Goal: Task Accomplishment & Management: Use online tool/utility

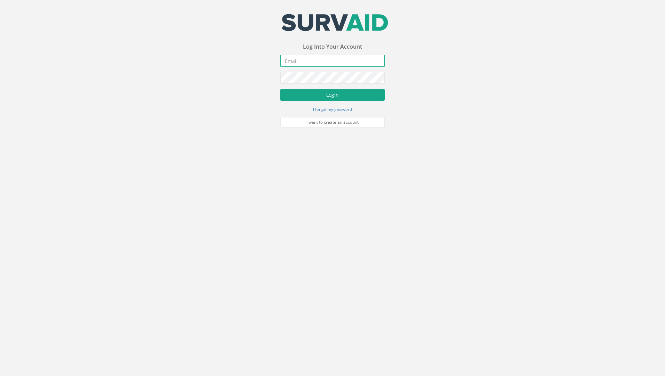
type input "[PERSON_NAME][EMAIL_ADDRESS][PERSON_NAME][DOMAIN_NAME]"
click at [320, 92] on button "Login" at bounding box center [332, 95] width 104 height 12
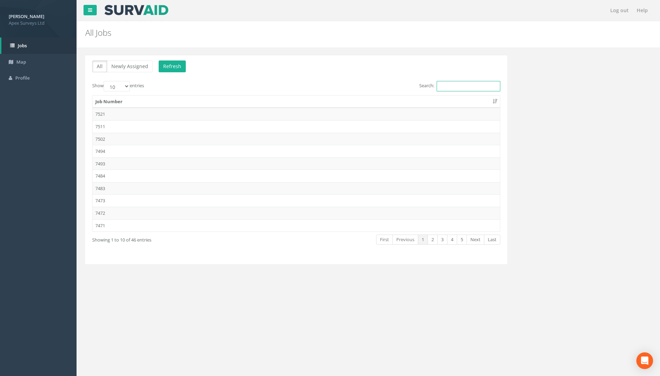
click at [454, 89] on input "Search:" at bounding box center [468, 86] width 64 height 10
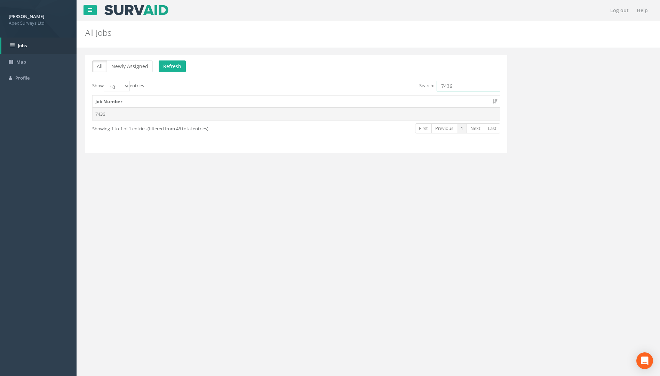
type input "7436"
click at [255, 116] on td "7436" at bounding box center [295, 114] width 407 height 13
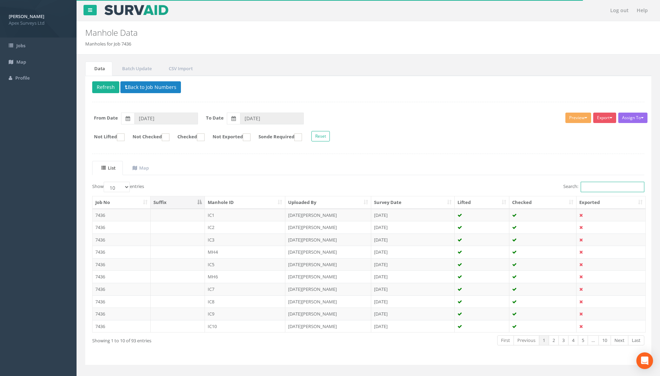
drag, startPoint x: 593, startPoint y: 185, endPoint x: 589, endPoint y: 184, distance: 3.6
click at [593, 185] on input "Search:" at bounding box center [612, 187] width 64 height 10
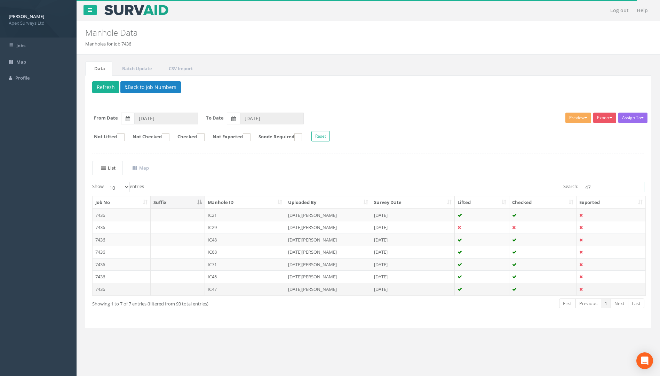
type input "47"
click at [100, 289] on td "7436" at bounding box center [121, 289] width 58 height 13
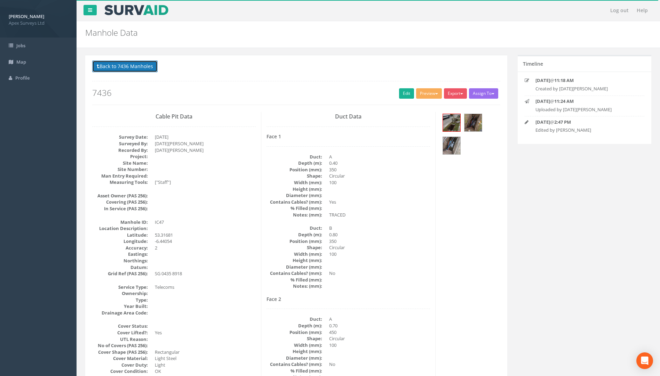
click at [116, 72] on button "Back to 7436 Manholes" at bounding box center [124, 66] width 65 height 12
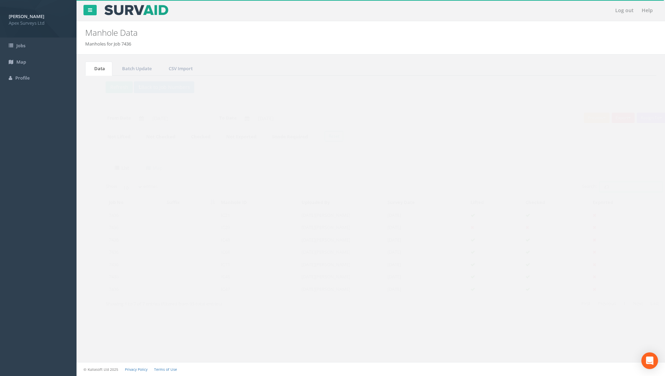
click at [562, 192] on div "Search: 47" at bounding box center [512, 188] width 273 height 12
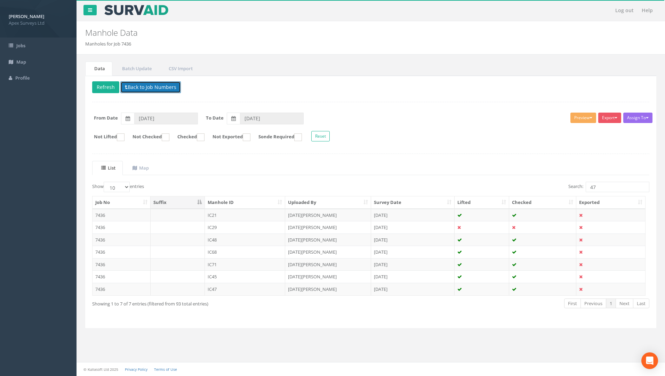
click at [144, 90] on button "Back to Job Numbers" at bounding box center [150, 87] width 60 height 12
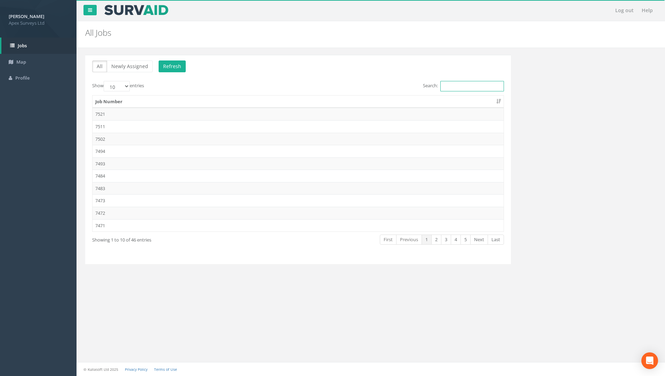
click at [454, 86] on input "Search:" at bounding box center [472, 86] width 64 height 10
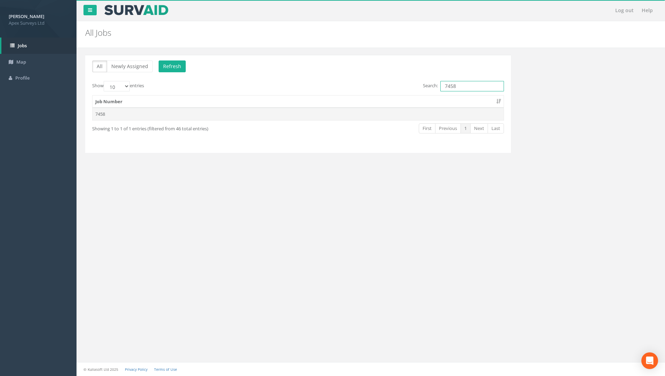
type input "7458"
click at [92, 114] on td "7458" at bounding box center [297, 114] width 411 height 13
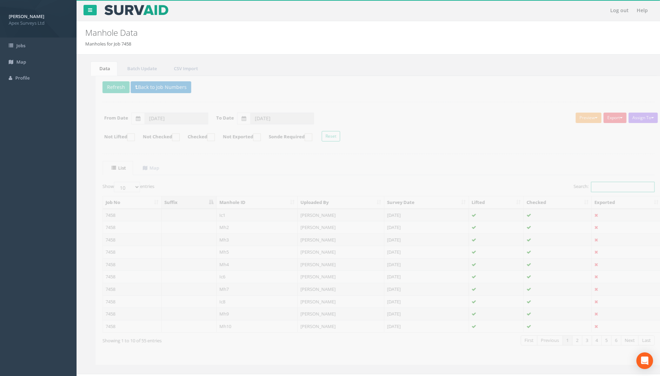
click at [592, 187] on input "Search:" at bounding box center [612, 187] width 64 height 10
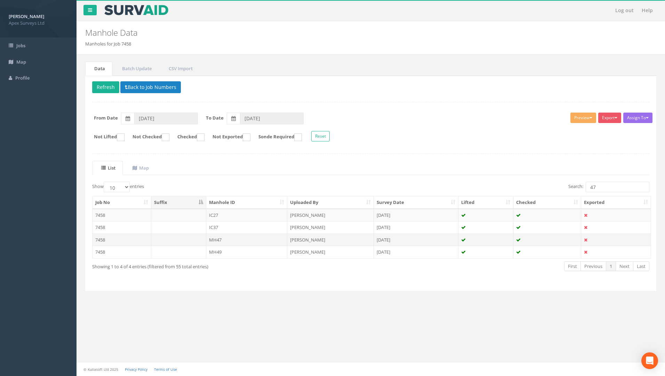
click at [98, 237] on td "7458" at bounding box center [121, 240] width 59 height 13
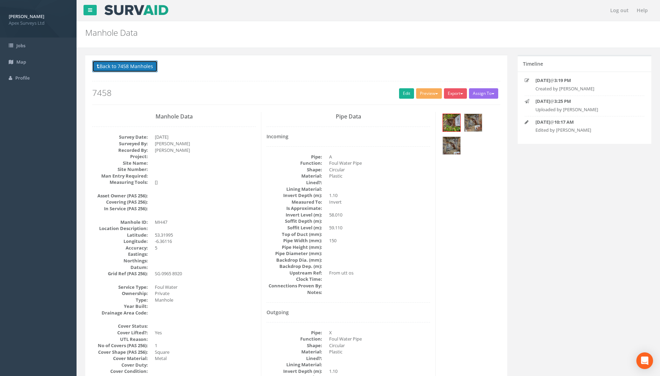
click at [112, 64] on button "Back to 7458 Manholes" at bounding box center [124, 66] width 65 height 12
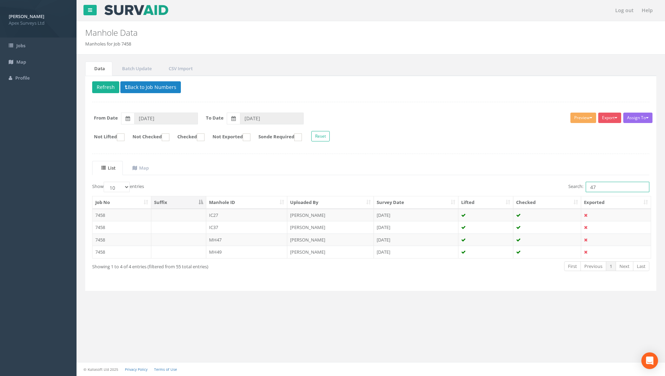
drag, startPoint x: 575, startPoint y: 187, endPoint x: 478, endPoint y: 190, distance: 97.1
click at [494, 188] on div "Search: 47" at bounding box center [512, 188] width 273 height 12
click at [102, 250] on td "7458" at bounding box center [121, 252] width 59 height 13
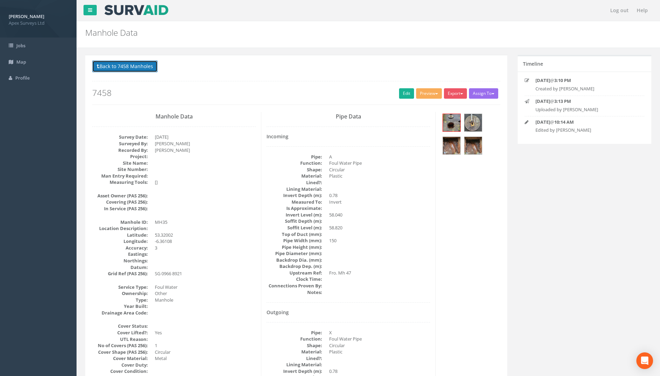
click at [147, 66] on button "Back to 7458 Manholes" at bounding box center [124, 66] width 65 height 12
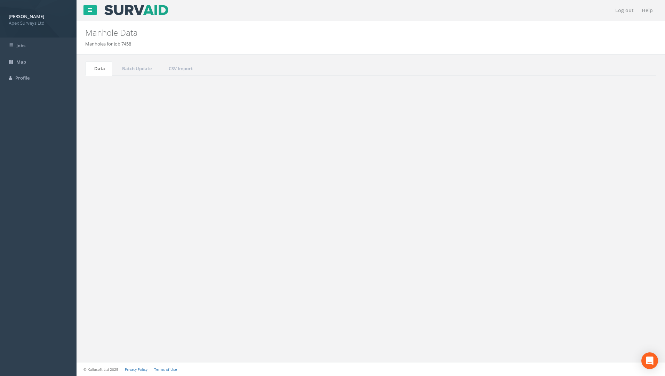
drag, startPoint x: 573, startPoint y: 191, endPoint x: 461, endPoint y: 192, distance: 112.3
click at [506, 196] on div "Show 10 25 50 100 entries Search: 35 Job No Suffix Manhole ID Uploaded By Surve…" at bounding box center [370, 233] width 557 height 102
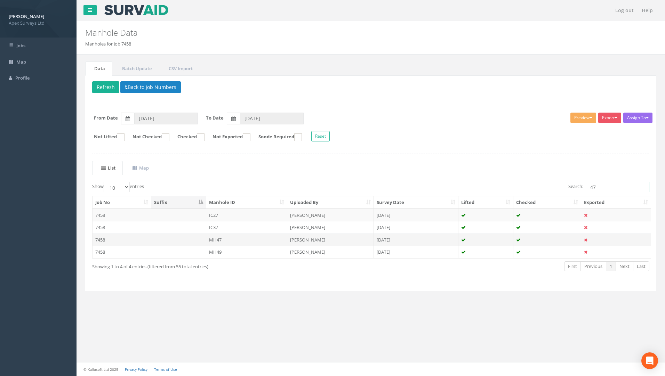
type input "47"
click at [98, 241] on td "7458" at bounding box center [121, 240] width 59 height 13
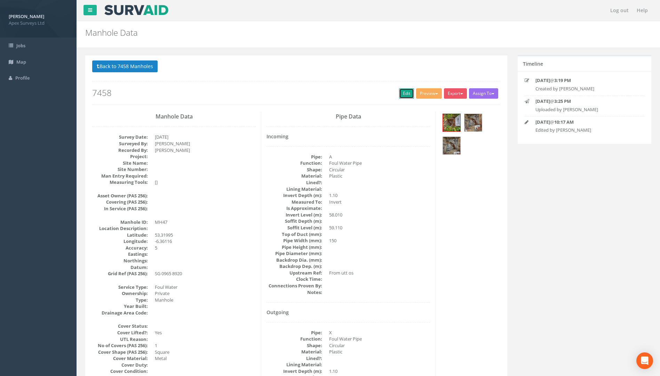
click at [403, 89] on link "Edit" at bounding box center [406, 93] width 15 height 10
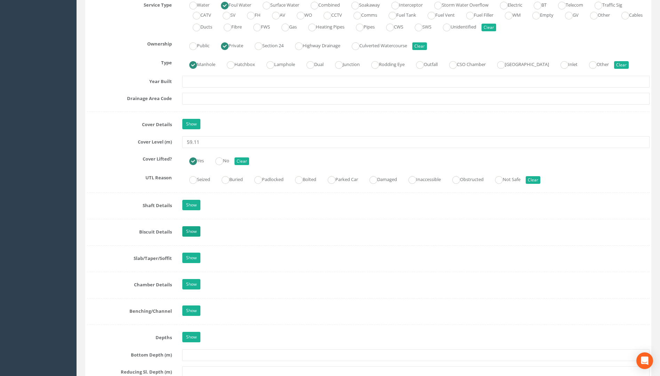
scroll to position [522, 0]
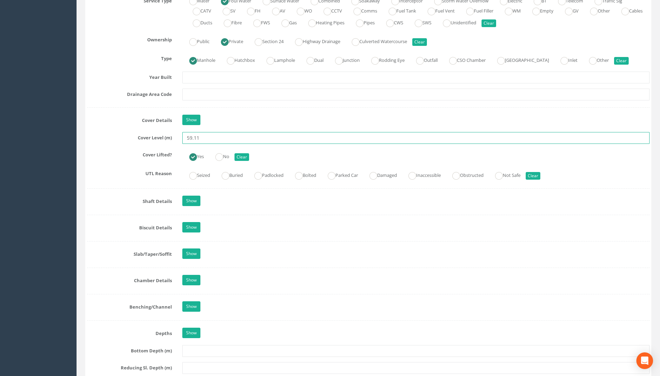
drag, startPoint x: 200, startPoint y: 139, endPoint x: 194, endPoint y: 138, distance: 6.3
click at [194, 138] on input "59.11" at bounding box center [415, 138] width 467 height 12
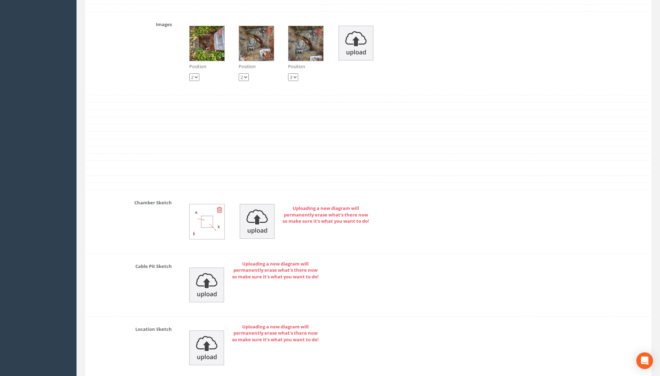
scroll to position [1436, 0]
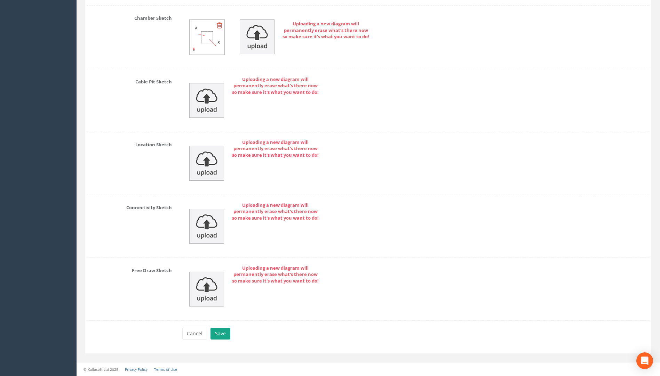
type input "59.30"
click at [224, 333] on button "Save" at bounding box center [220, 334] width 20 height 12
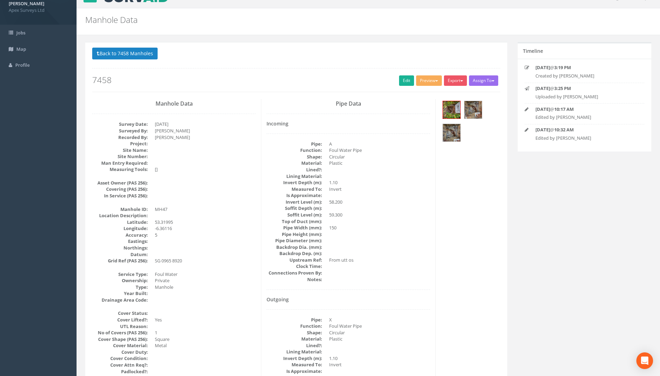
scroll to position [1, 0]
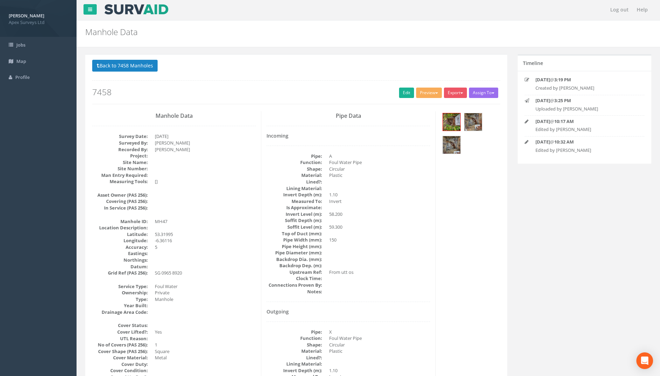
click at [526, 142] on icon at bounding box center [526, 142] width 4 height 5
click at [401, 91] on link "Edit" at bounding box center [406, 93] width 15 height 10
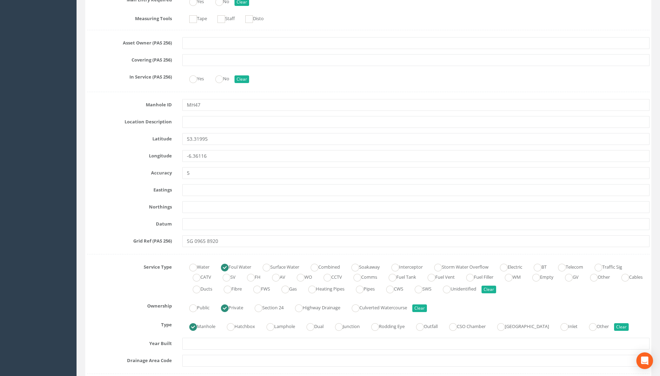
scroll to position [383, 0]
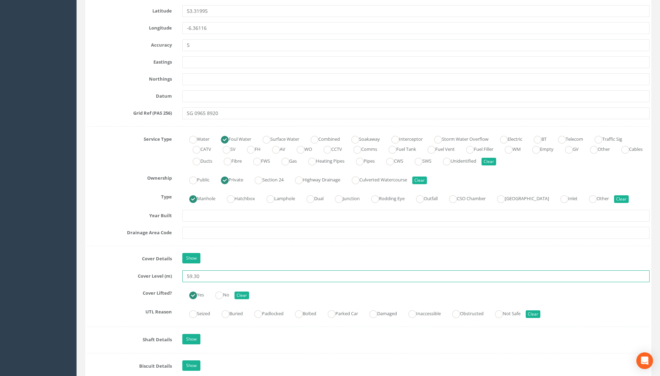
drag, startPoint x: 193, startPoint y: 277, endPoint x: 203, endPoint y: 277, distance: 9.4
click at [203, 277] on input "59.30" at bounding box center [415, 276] width 467 height 12
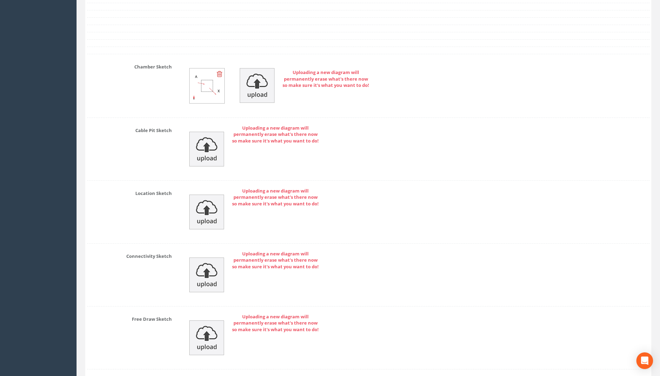
scroll to position [1436, 0]
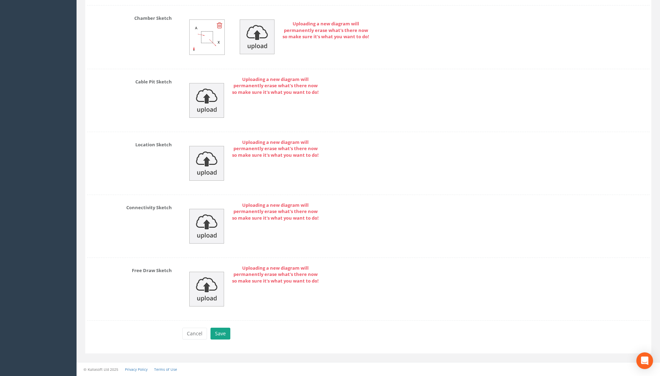
type input "59.20"
click at [222, 336] on button "Save" at bounding box center [220, 334] width 20 height 12
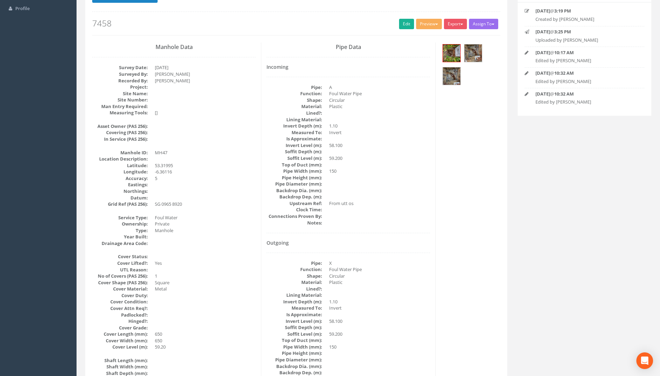
scroll to position [0, 0]
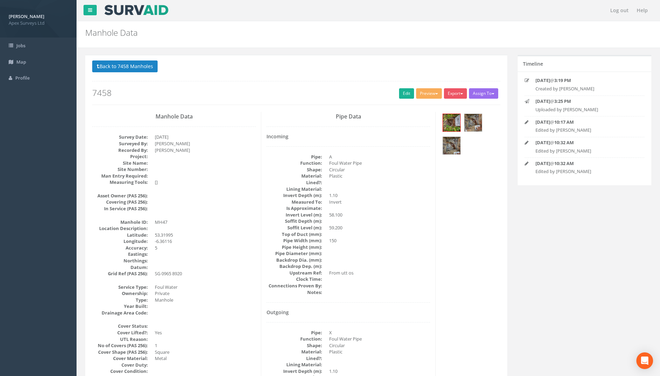
click at [125, 73] on p "Back to 7458 Manholes Back to Map" at bounding box center [296, 67] width 408 height 14
click at [134, 70] on button "Back to 7458 Manholes" at bounding box center [124, 66] width 65 height 12
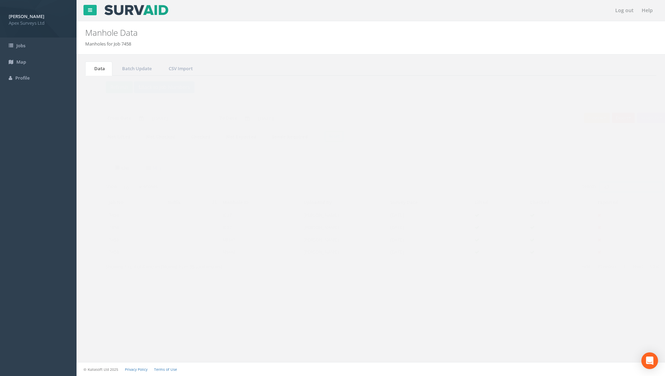
drag, startPoint x: 596, startPoint y: 189, endPoint x: 514, endPoint y: 190, distance: 82.8
click at [524, 189] on div "Search: 47" at bounding box center [512, 188] width 273 height 12
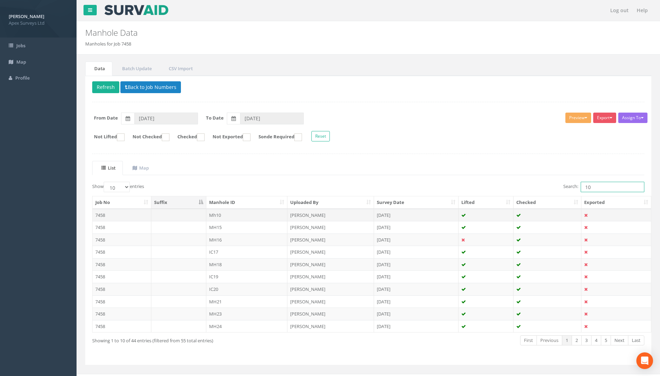
type input "10"
click at [98, 215] on td "7458" at bounding box center [121, 215] width 59 height 13
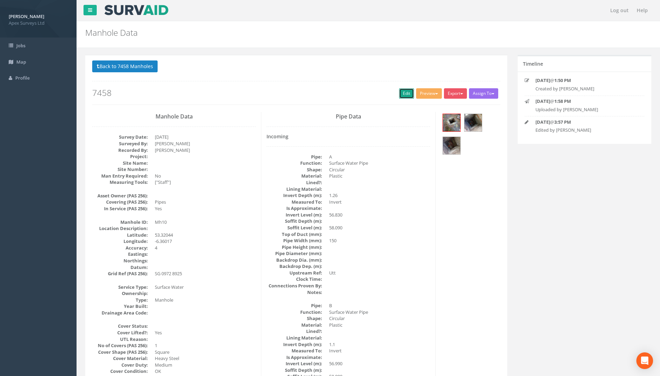
click at [399, 90] on link "Edit" at bounding box center [406, 93] width 15 height 10
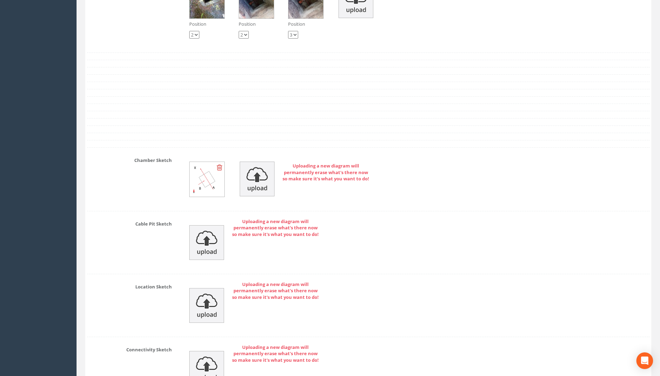
scroll to position [1321, 0]
click at [262, 182] on img at bounding box center [257, 178] width 35 height 35
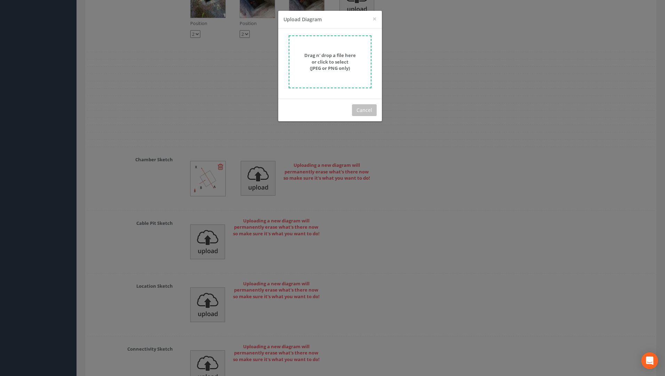
click at [326, 61] on strong "Drag n' drop a file here or click to select (JPEG or PNG only)" at bounding box center [329, 61] width 51 height 19
click at [353, 216] on div "× Close Upload Diagram Drag n' drop a file here or click to select (JPEG or PNG…" at bounding box center [332, 188] width 665 height 376
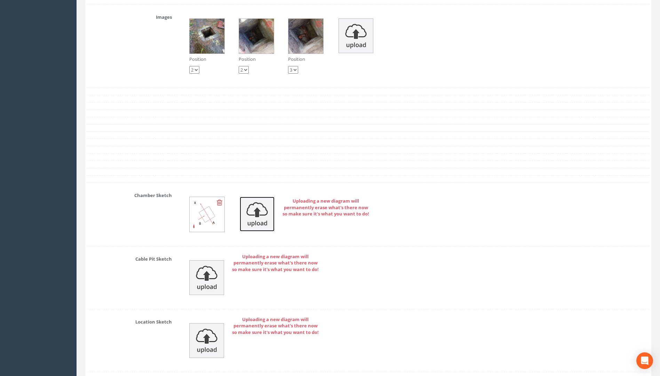
scroll to position [1254, 0]
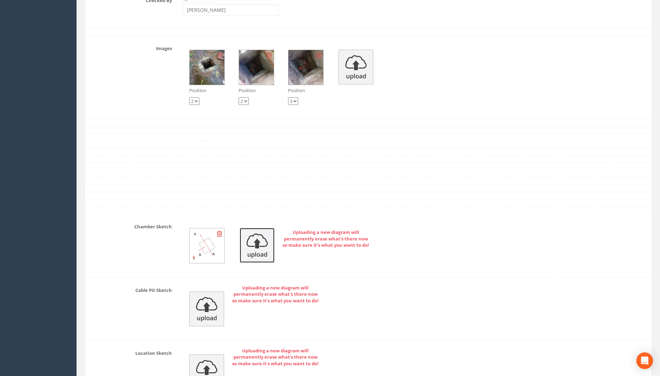
click at [257, 247] on img at bounding box center [257, 245] width 35 height 35
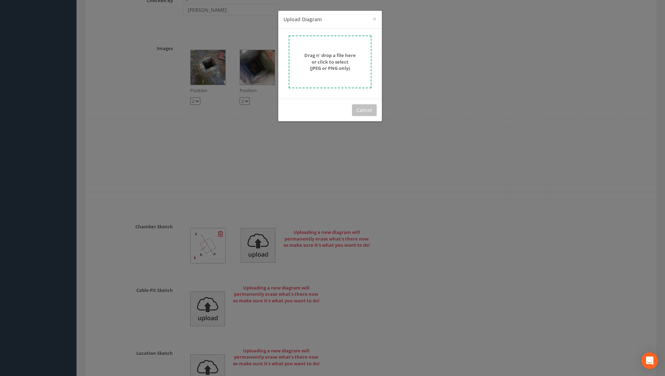
click at [339, 57] on strong "Drag n' drop a file here or click to select (JPEG or PNG only)" at bounding box center [329, 61] width 51 height 19
click at [331, 68] on strong "Drag n' drop a file here or click to select (JPEG or PNG only)" at bounding box center [329, 61] width 51 height 19
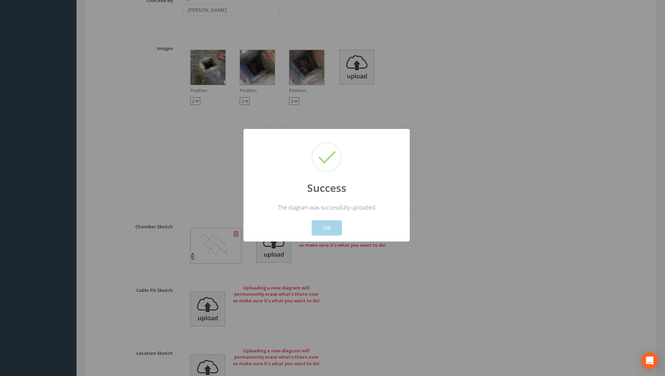
click at [332, 229] on button "OK" at bounding box center [327, 227] width 30 height 15
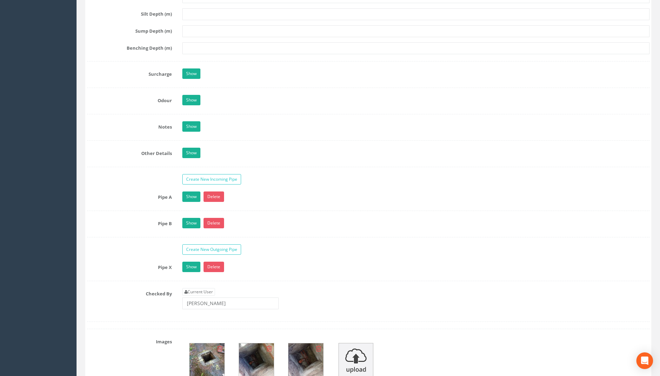
scroll to position [1043, 0]
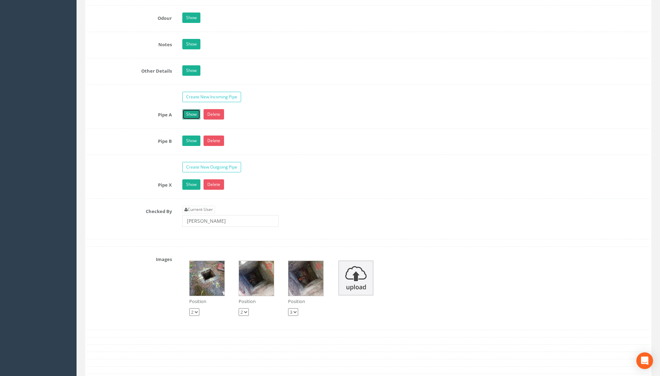
click at [193, 115] on link "Show" at bounding box center [191, 114] width 18 height 10
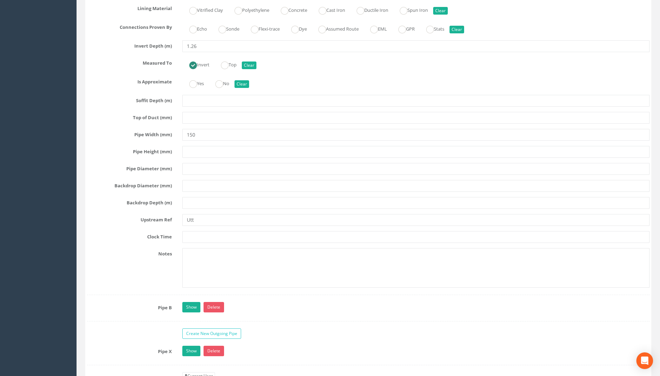
scroll to position [1286, 0]
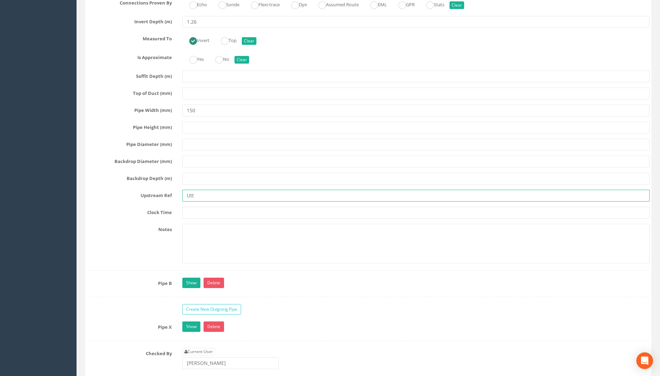
drag, startPoint x: 199, startPoint y: 196, endPoint x: 168, endPoint y: 198, distance: 31.0
click at [168, 198] on div "Upstream Ref Utt" at bounding box center [368, 196] width 573 height 12
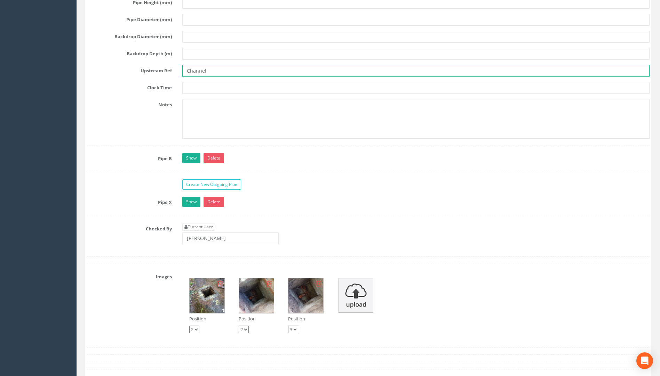
scroll to position [1425, 0]
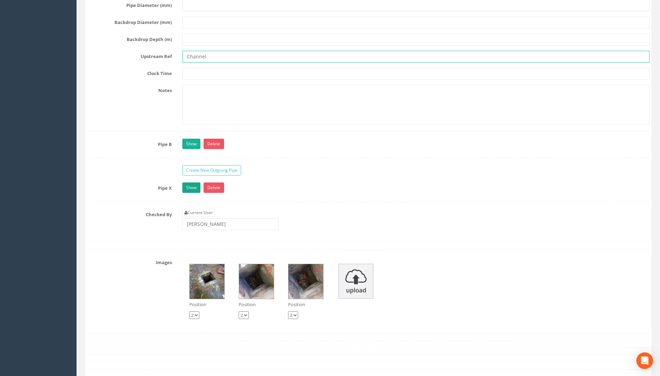
type input "Channel"
click at [189, 188] on link "Show" at bounding box center [191, 188] width 18 height 10
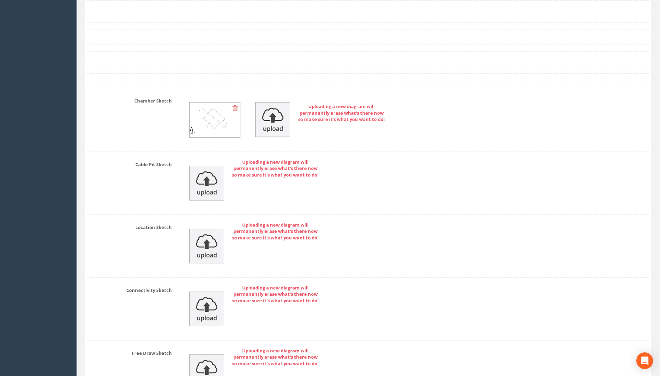
scroll to position [2234, 0]
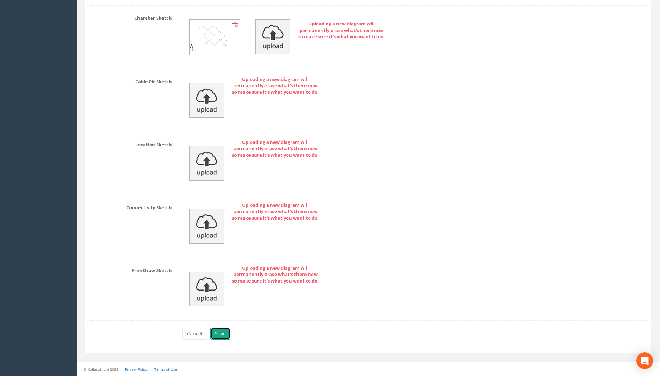
click at [214, 336] on button "Save" at bounding box center [220, 334] width 20 height 12
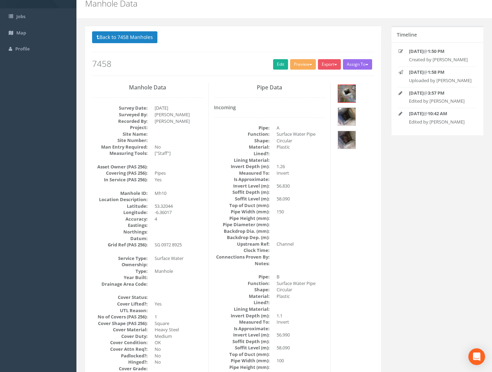
scroll to position [0, 0]
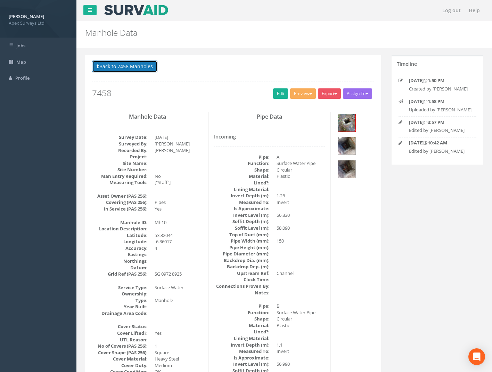
click at [136, 72] on button "Back to 7458 Manholes" at bounding box center [124, 66] width 65 height 12
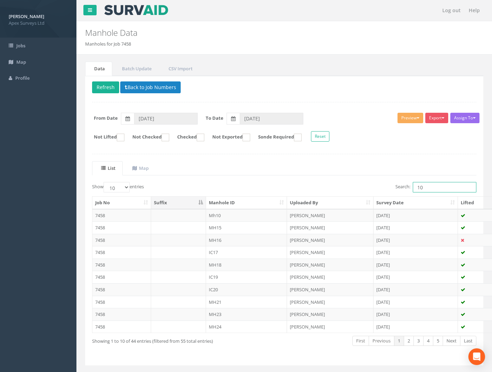
drag, startPoint x: 388, startPoint y: 186, endPoint x: 294, endPoint y: 195, distance: 93.6
click at [369, 186] on div "Search: 10" at bounding box center [383, 188] width 187 height 12
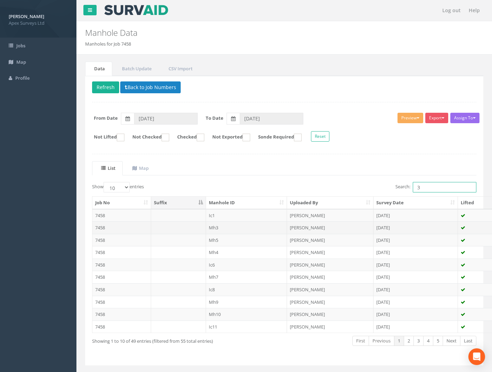
type input "3"
click at [100, 225] on td "7458" at bounding box center [121, 227] width 59 height 13
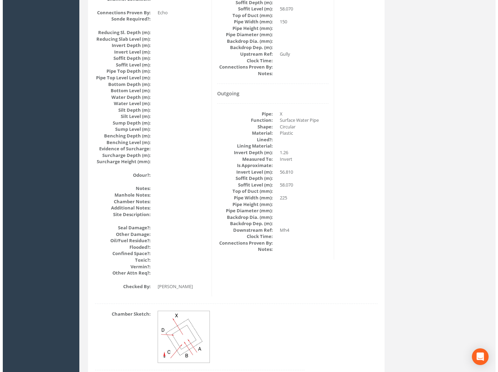
scroll to position [701, 0]
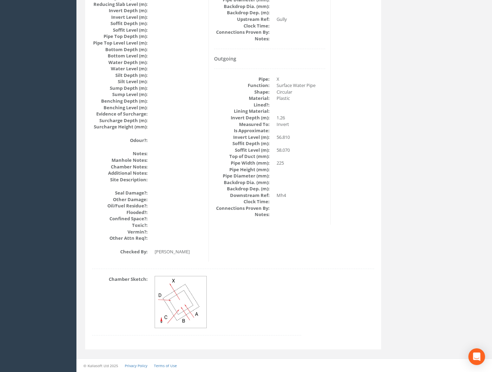
click at [195, 289] on img at bounding box center [181, 302] width 52 height 52
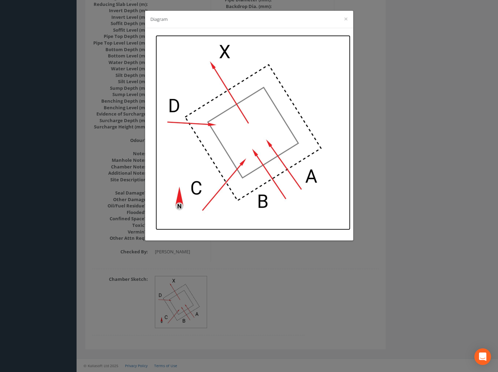
click at [276, 58] on img at bounding box center [252, 132] width 195 height 195
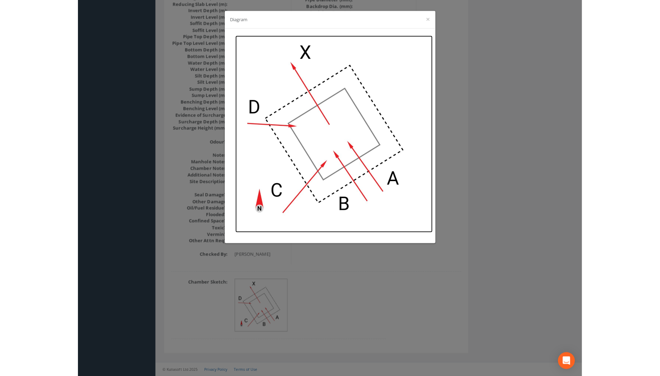
scroll to position [696, 0]
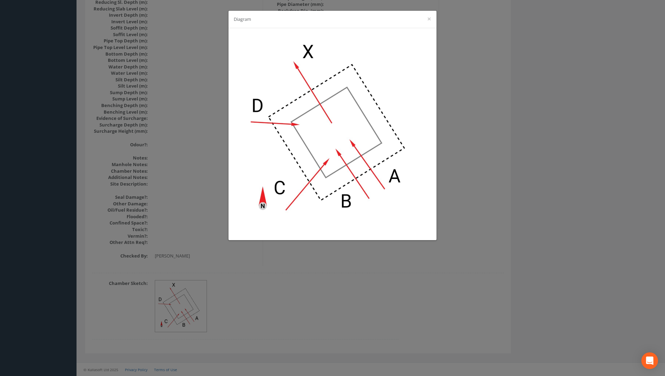
drag, startPoint x: 502, startPoint y: 239, endPoint x: 496, endPoint y: 237, distance: 6.2
click at [502, 238] on div "Diagram ×" at bounding box center [332, 188] width 665 height 376
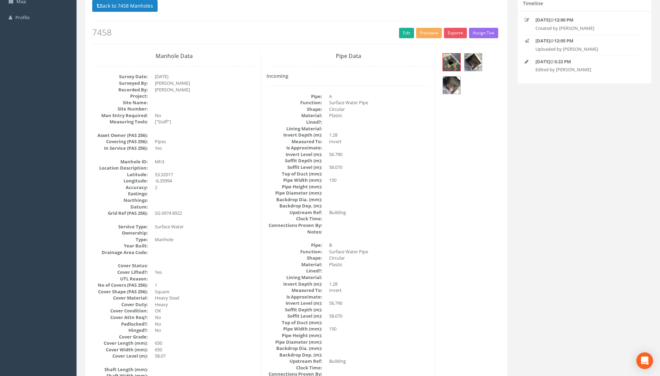
scroll to position [0, 0]
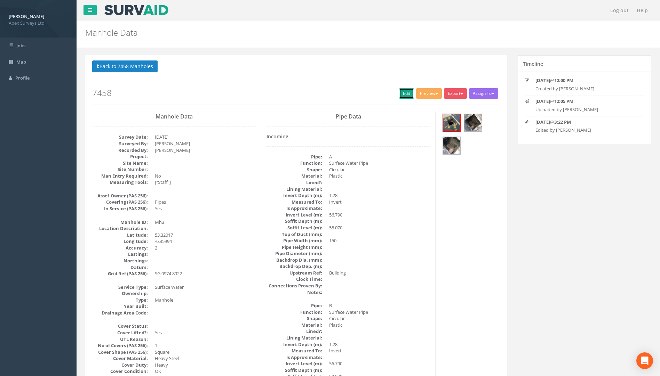
click at [404, 94] on link "Edit" at bounding box center [406, 93] width 15 height 10
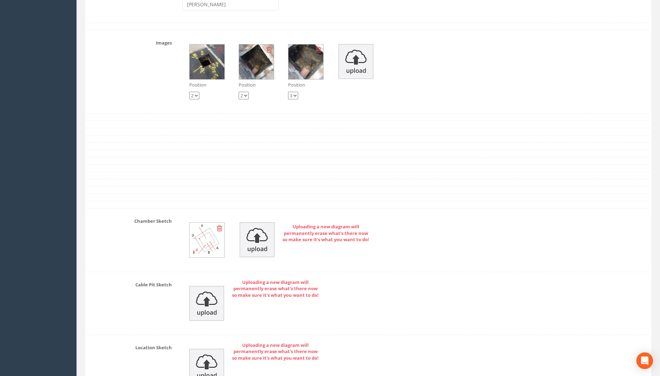
scroll to position [2193, 0]
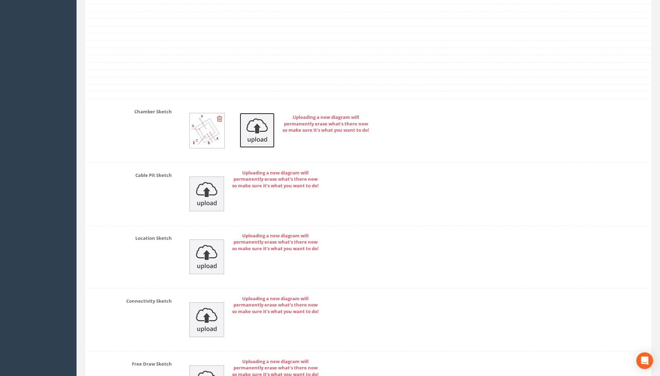
click at [251, 119] on img at bounding box center [257, 130] width 35 height 35
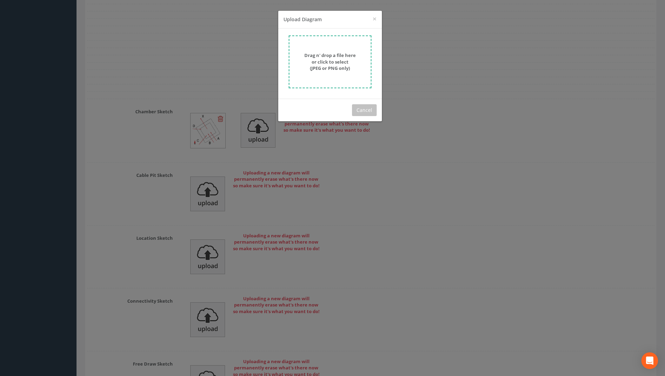
click at [320, 57] on strong "Drag n' drop a file here or click to select (JPEG or PNG only)" at bounding box center [329, 61] width 51 height 19
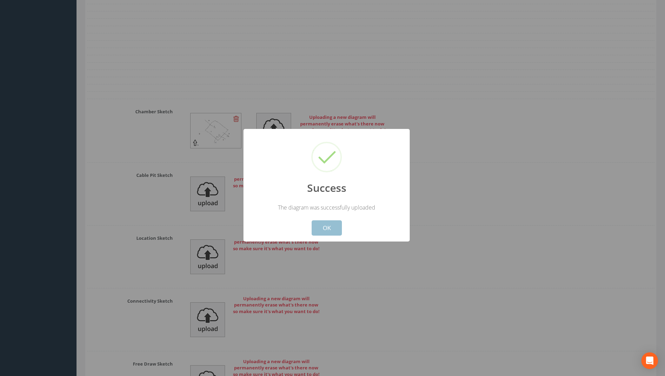
click at [331, 230] on button "OK" at bounding box center [327, 227] width 30 height 15
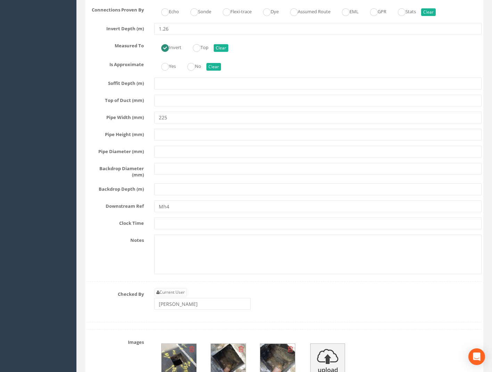
scroll to position [1843, 0]
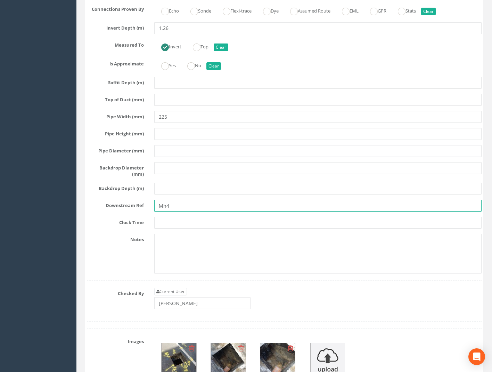
drag, startPoint x: 171, startPoint y: 197, endPoint x: 118, endPoint y: 199, distance: 53.2
click at [118, 200] on div "Downstream Ref Mh4" at bounding box center [284, 206] width 405 height 12
type input "O"
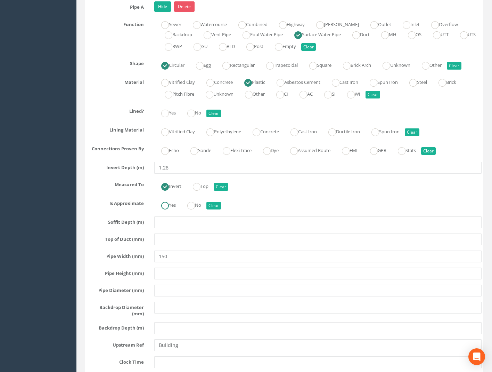
scroll to position [1252, 0]
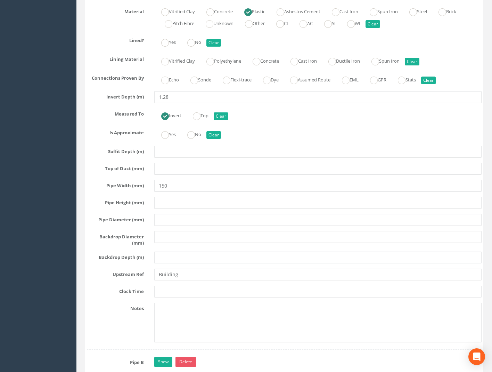
type input "building"
drag, startPoint x: 182, startPoint y: 271, endPoint x: 98, endPoint y: 272, distance: 84.5
click at [87, 271] on div "Upstream Ref Building" at bounding box center [284, 274] width 405 height 12
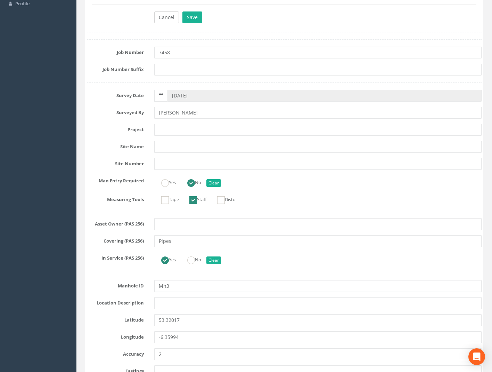
scroll to position [0, 0]
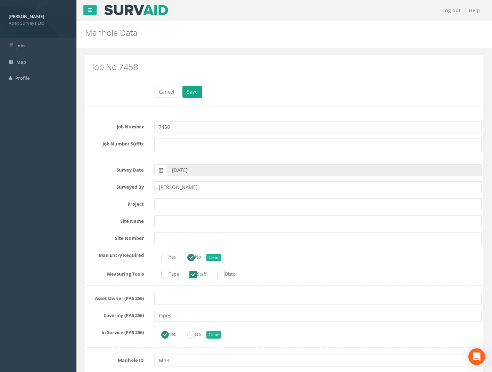
type input "MH4"
click at [195, 92] on button "Save" at bounding box center [193, 92] width 20 height 12
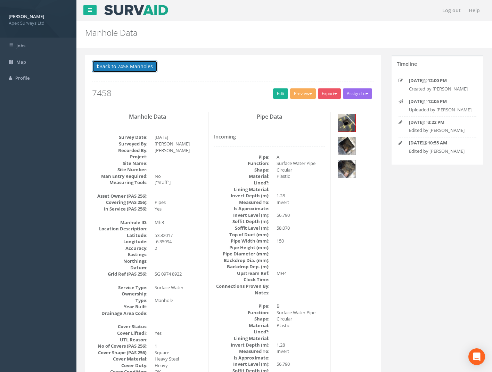
click at [98, 61] on button "Back to 7458 Manholes" at bounding box center [124, 66] width 65 height 12
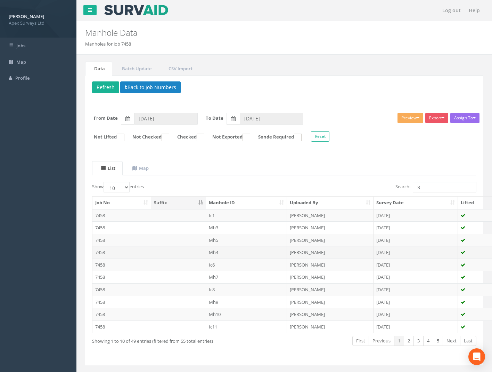
click at [100, 249] on td "7458" at bounding box center [121, 252] width 59 height 13
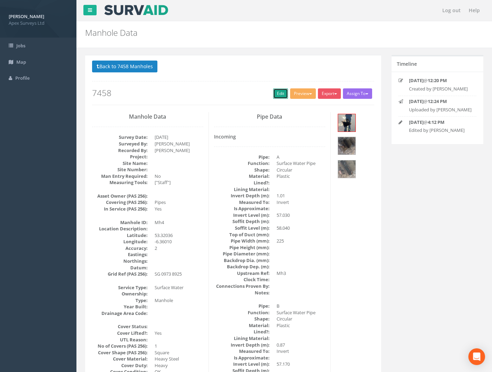
click at [276, 96] on link "Edit" at bounding box center [280, 93] width 15 height 10
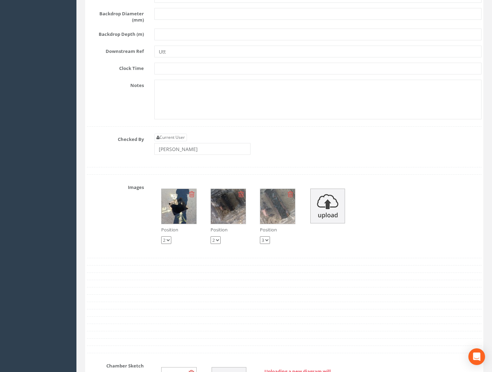
scroll to position [2051, 0]
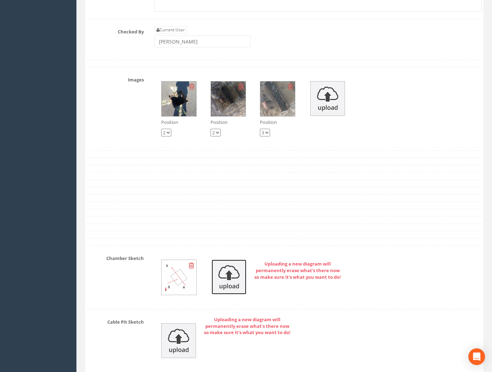
click at [225, 275] on img at bounding box center [229, 276] width 35 height 35
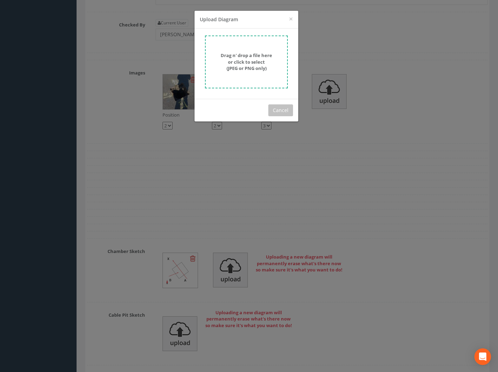
click at [244, 68] on strong "Drag n' drop a file here or click to select (JPEG or PNG only)" at bounding box center [245, 61] width 51 height 19
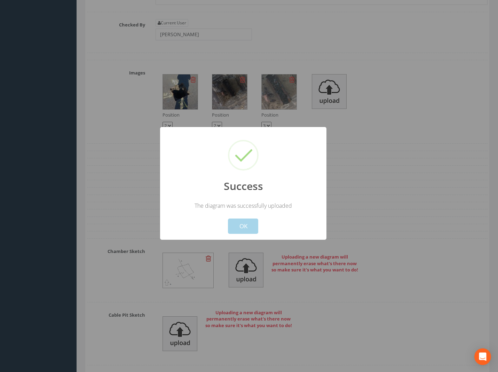
click at [245, 228] on button "OK" at bounding box center [243, 225] width 30 height 15
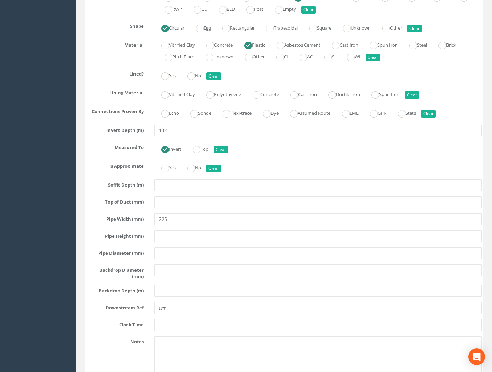
scroll to position [1773, 0]
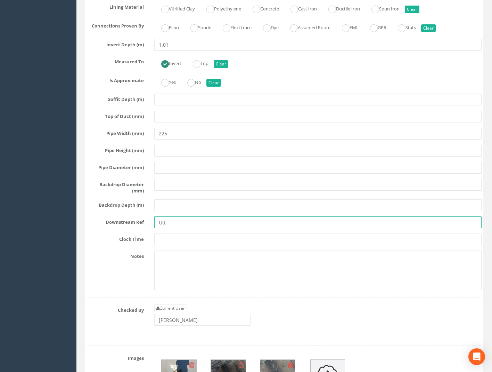
drag, startPoint x: 167, startPoint y: 217, endPoint x: 111, endPoint y: 217, distance: 56.0
click at [111, 217] on div "Downstream Ref Utt" at bounding box center [284, 222] width 405 height 12
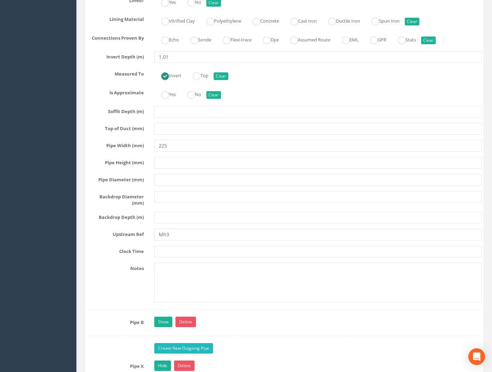
scroll to position [1286, 0]
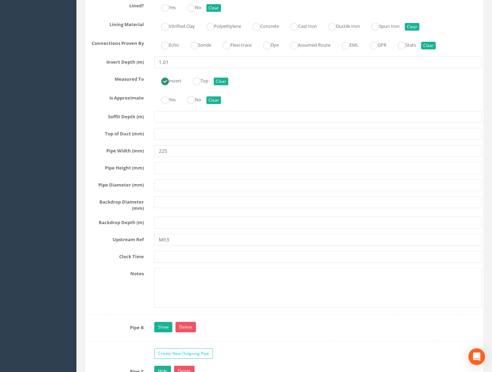
type input "MH3"
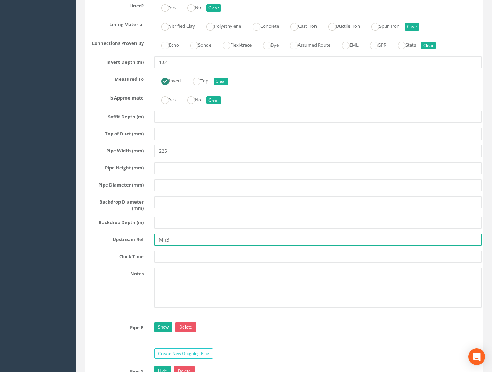
drag, startPoint x: 175, startPoint y: 237, endPoint x: 118, endPoint y: 239, distance: 57.0
click at [119, 239] on div "Upstream Ref Mh3" at bounding box center [284, 240] width 405 height 12
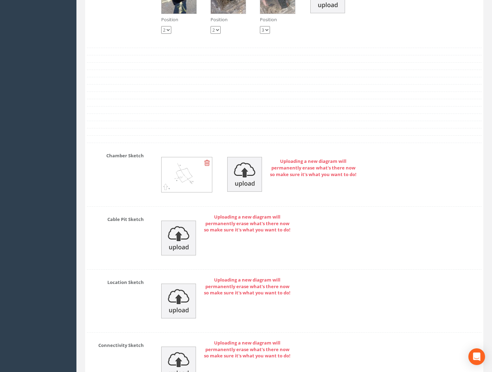
scroll to position [2289, 0]
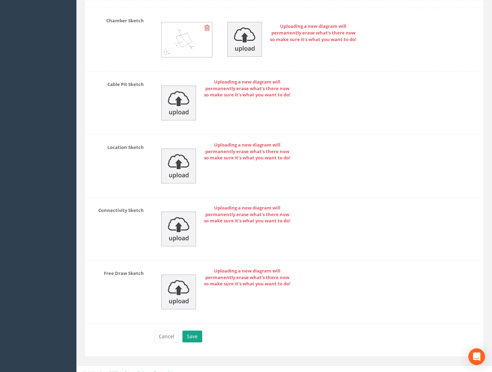
type input "UTT"
click at [193, 331] on button "Save" at bounding box center [193, 336] width 20 height 12
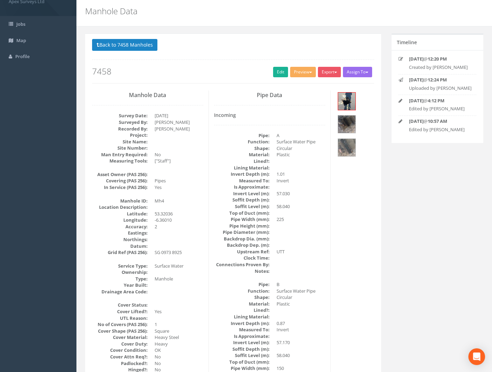
scroll to position [0, 0]
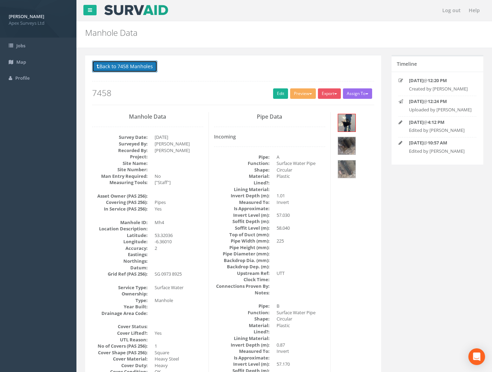
click at [138, 64] on button "Back to 7458 Manholes" at bounding box center [124, 66] width 65 height 12
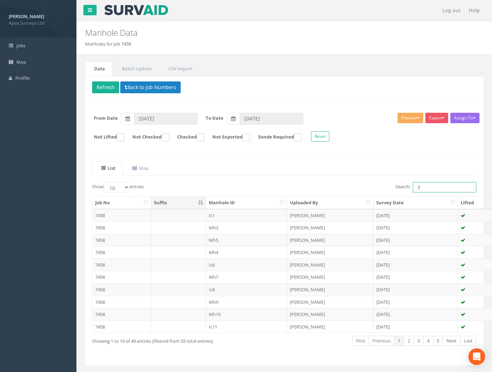
drag, startPoint x: 426, startPoint y: 186, endPoint x: 373, endPoint y: 185, distance: 52.9
click at [374, 184] on div "Search: 3" at bounding box center [383, 188] width 187 height 12
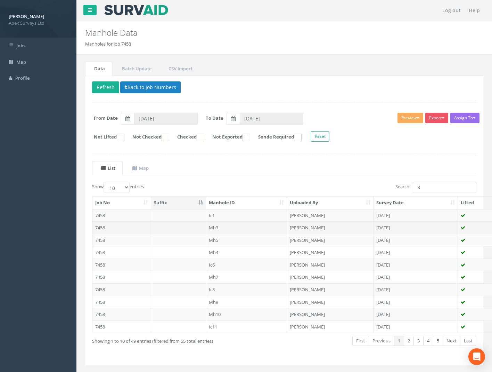
click at [98, 229] on td "7458" at bounding box center [121, 227] width 59 height 13
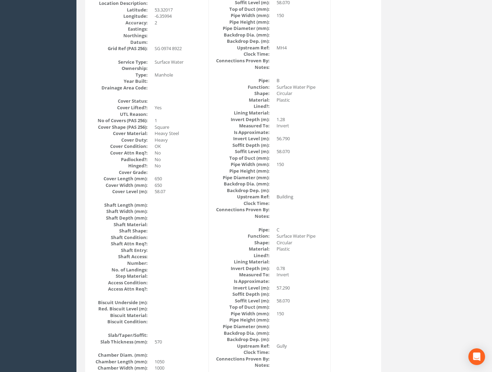
scroll to position [278, 0]
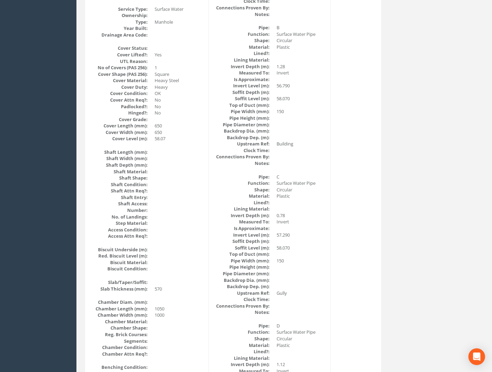
click at [10, 138] on div "[PERSON_NAME] Apex Surveys Ltd Logout S Jobs Map Profile Log out Help Manhole D…" at bounding box center [246, 258] width 492 height 1072
